Goal: Transaction & Acquisition: Purchase product/service

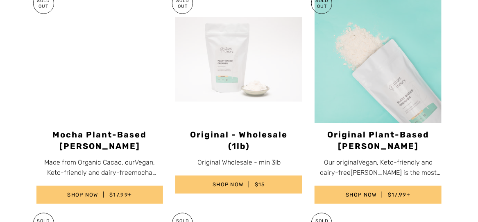
scroll to position [346, 0]
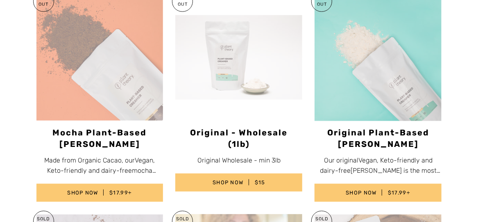
click at [39, 45] on img at bounding box center [99, 57] width 127 height 126
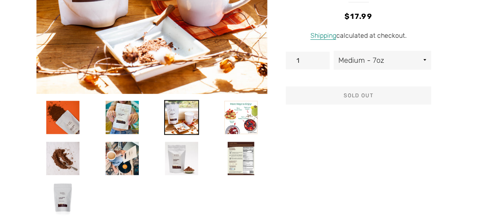
scroll to position [200, 0]
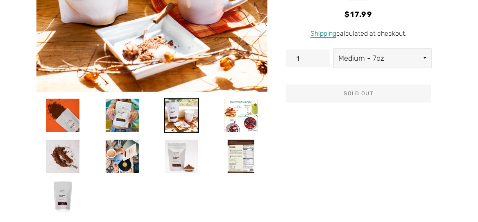
click at [416, 49] on select "Medium - 7oz Large - 14oz" at bounding box center [383, 58] width 98 height 19
click at [334, 49] on select "Medium - 7oz Large - 14oz" at bounding box center [383, 58] width 98 height 19
click at [418, 49] on select "Medium - 7oz Large - 14oz" at bounding box center [383, 58] width 98 height 19
click at [334, 49] on select "Medium - 7oz Large - 14oz" at bounding box center [383, 58] width 98 height 19
click at [412, 49] on select "Medium - 7oz Large - 14oz" at bounding box center [383, 58] width 98 height 19
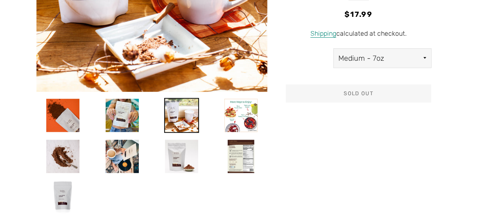
select select "Large - 14oz"
click at [334, 49] on select "Medium - 7oz Large - 14oz" at bounding box center [383, 58] width 98 height 19
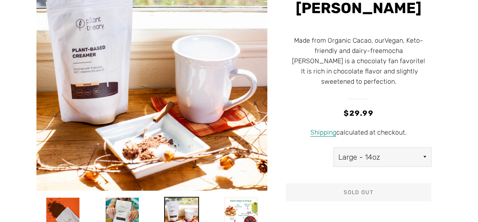
scroll to position [99, 0]
